Goal: Information Seeking & Learning: Learn about a topic

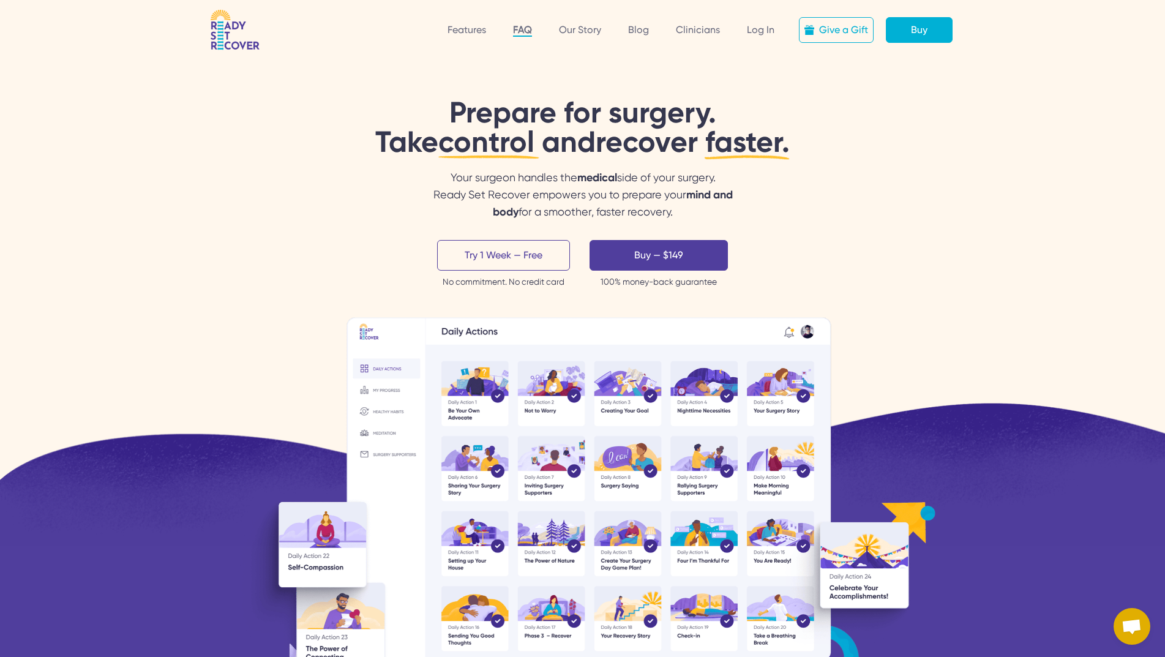
click at [528, 30] on link "FAQ" at bounding box center [522, 30] width 19 height 13
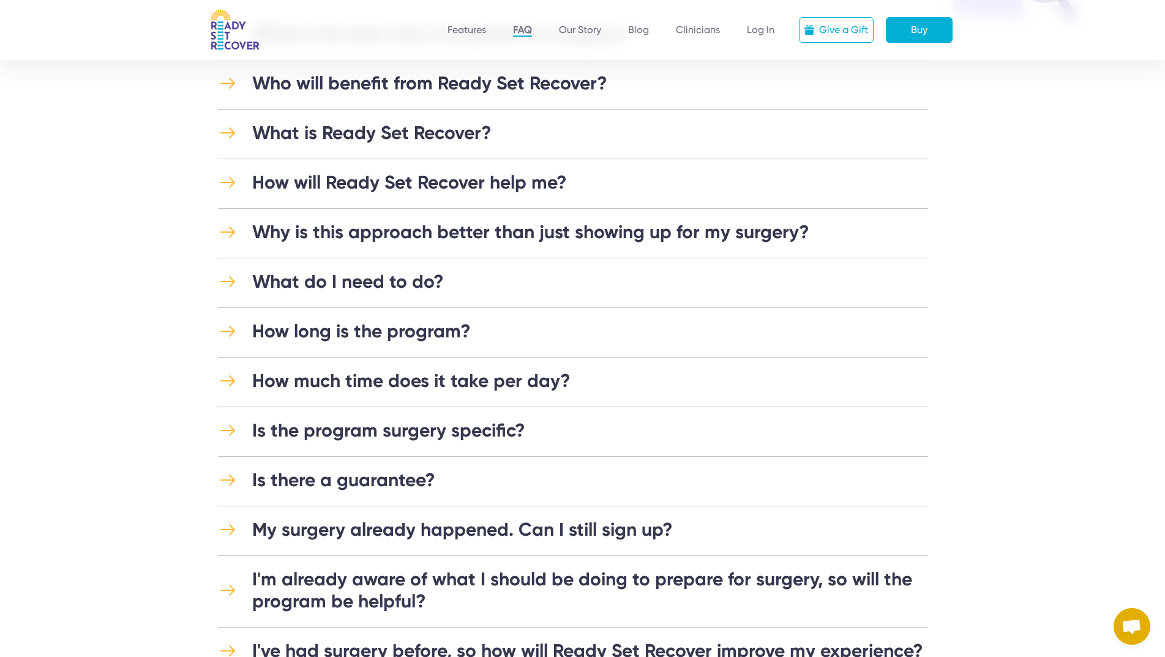
scroll to position [184, 0]
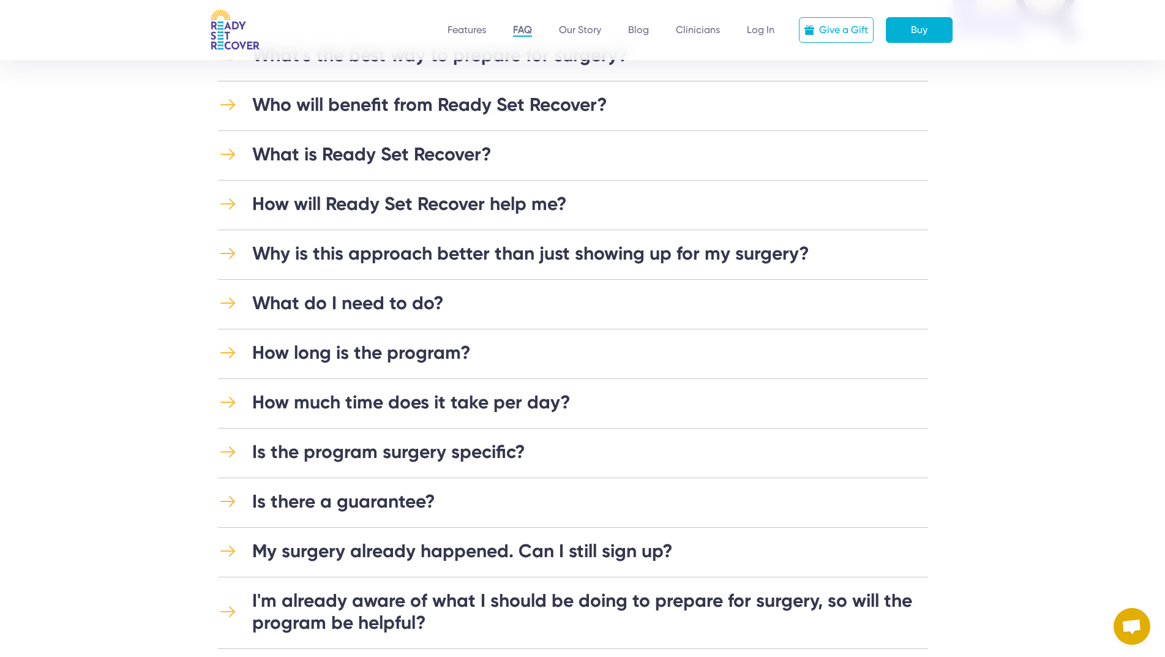
click at [521, 106] on div "Who will benefit from Ready Set Recover?" at bounding box center [429, 105] width 355 height 22
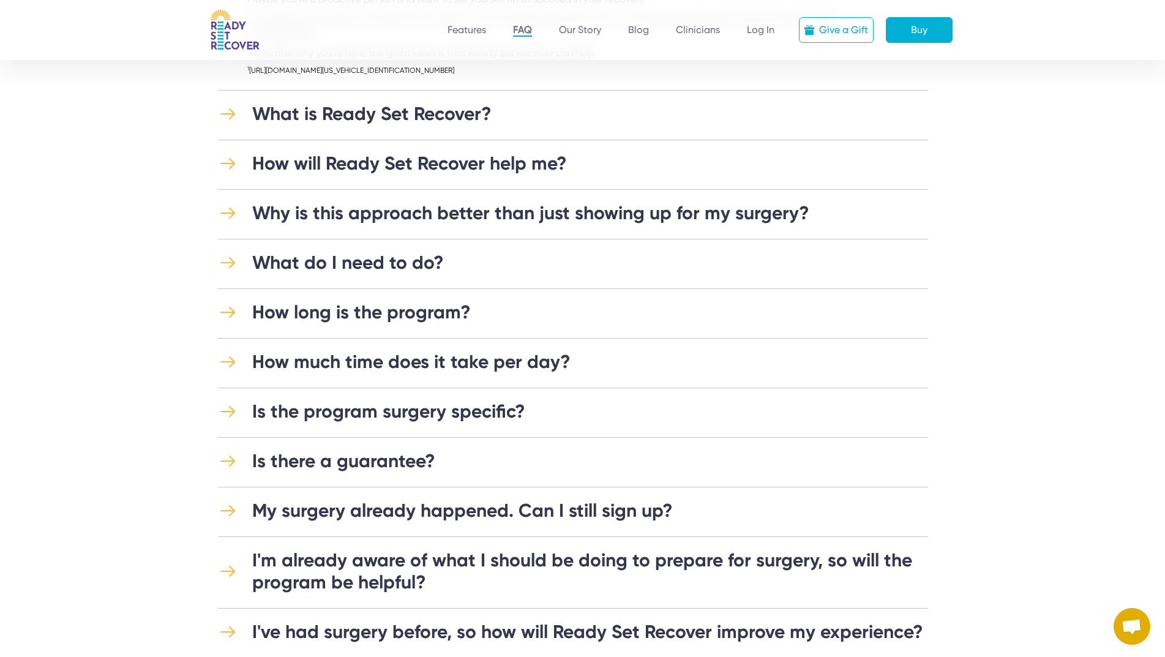
scroll to position [367, 0]
click at [362, 158] on div "How will Ready Set Recover help me?" at bounding box center [409, 162] width 315 height 22
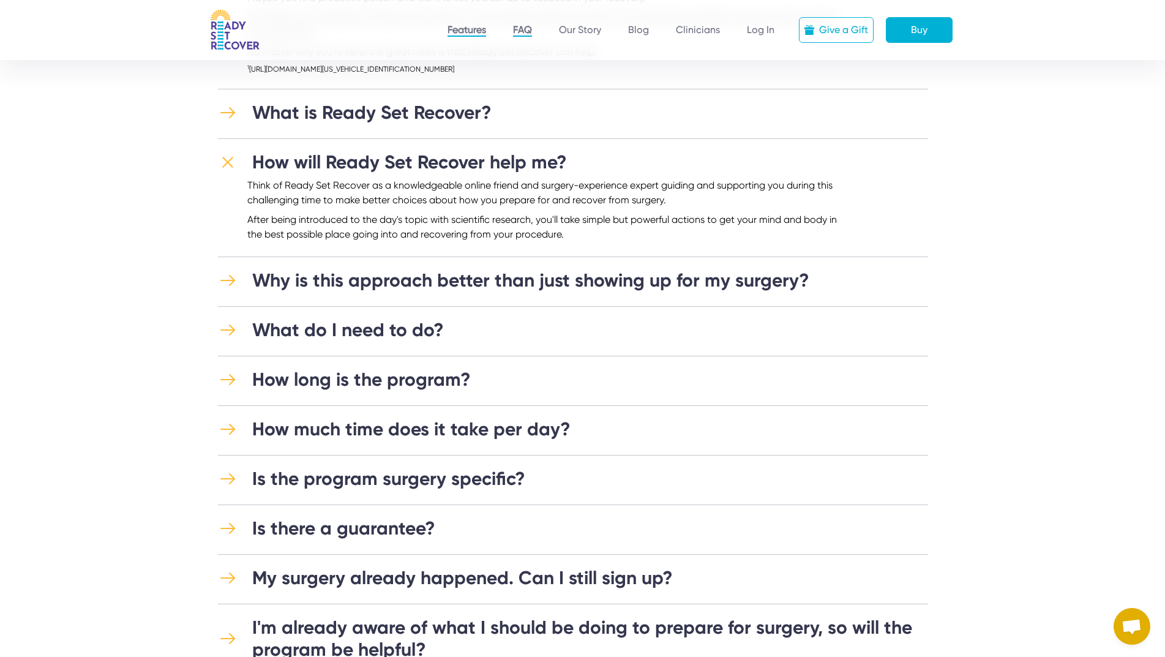
click at [480, 31] on link "Features" at bounding box center [466, 30] width 39 height 13
